Goal: Task Accomplishment & Management: Manage account settings

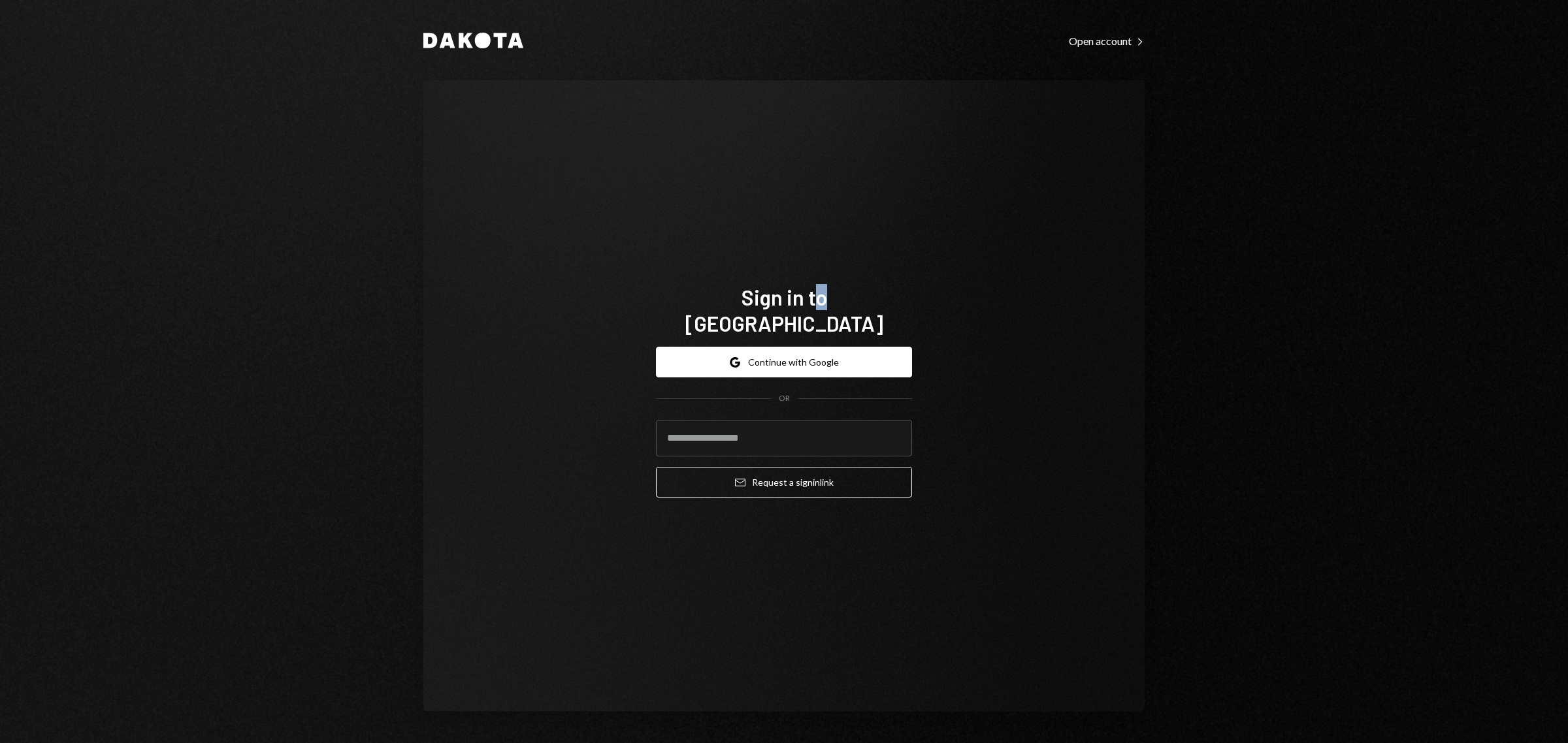
click at [738, 229] on div "Sign in to [GEOGRAPHIC_DATA] Google Continue with Google OR Email Request a sig…" at bounding box center [784, 396] width 721 height 632
click at [389, 211] on div "Dakota Open account Right Caret Sign in to [GEOGRAPHIC_DATA] Google Continue wi…" at bounding box center [784, 371] width 1568 height 743
